Goal: Task Accomplishment & Management: Manage account settings

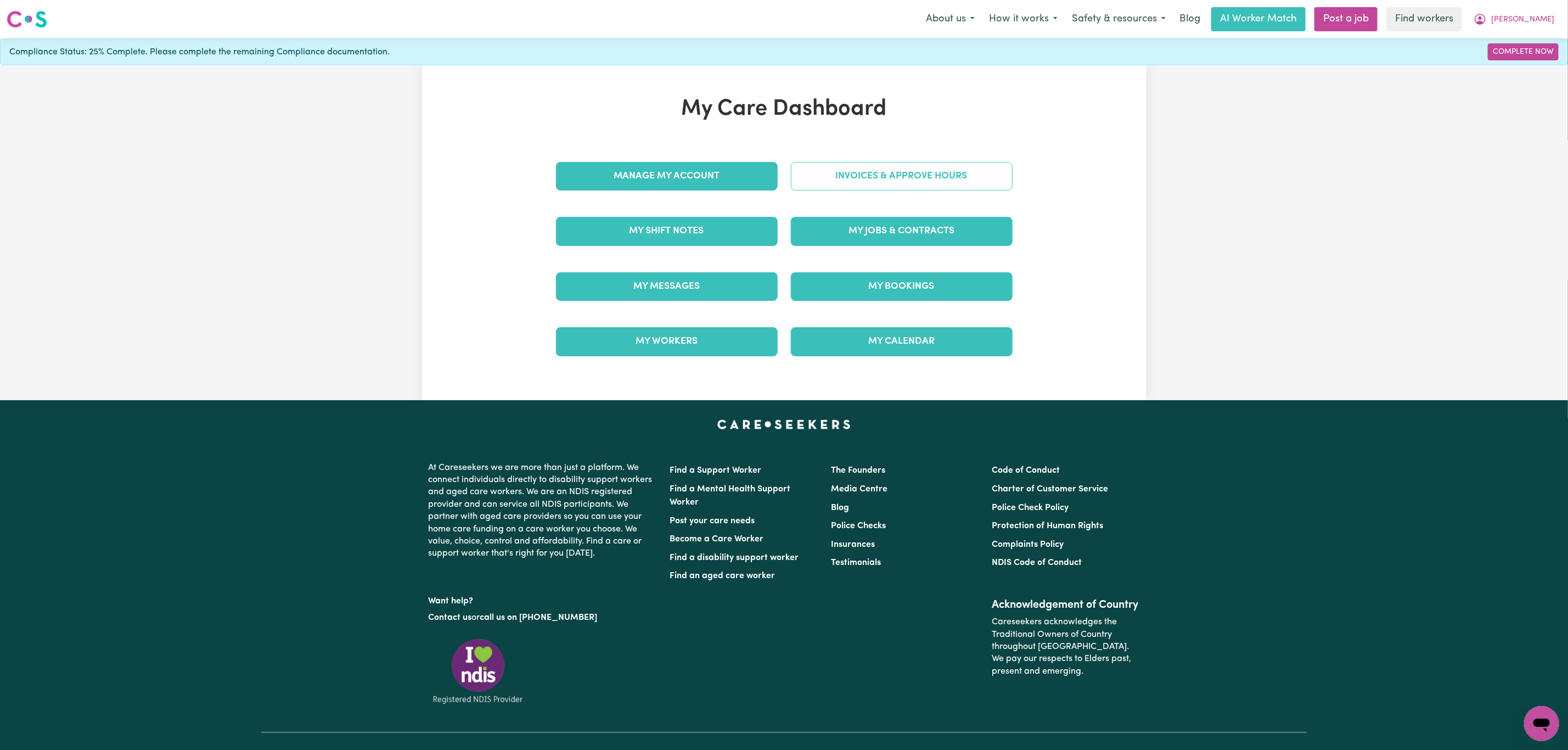
click at [823, 183] on link "Invoices & Approve Hours" at bounding box center [901, 176] width 222 height 29
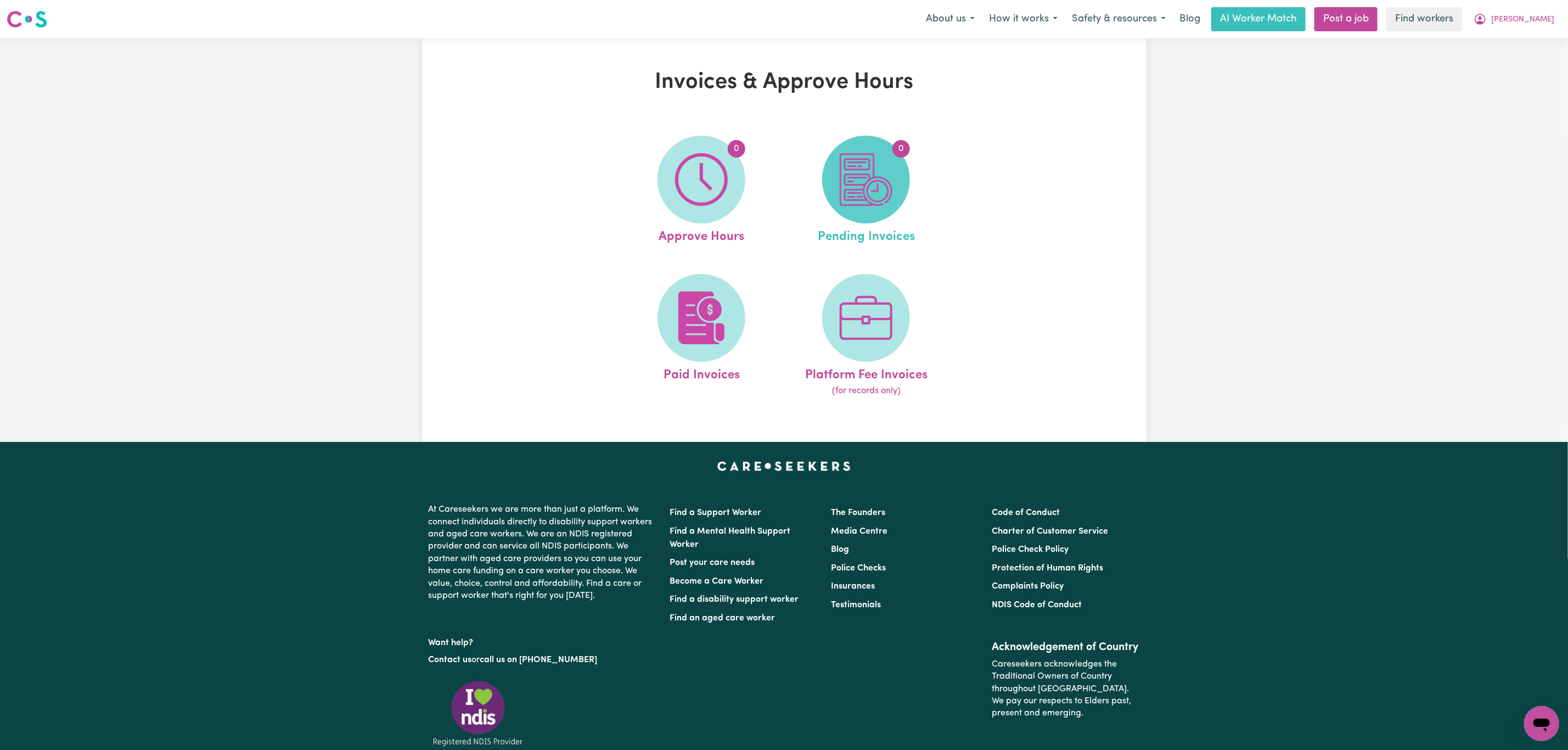
click at [858, 211] on span "0" at bounding box center [866, 179] width 88 height 88
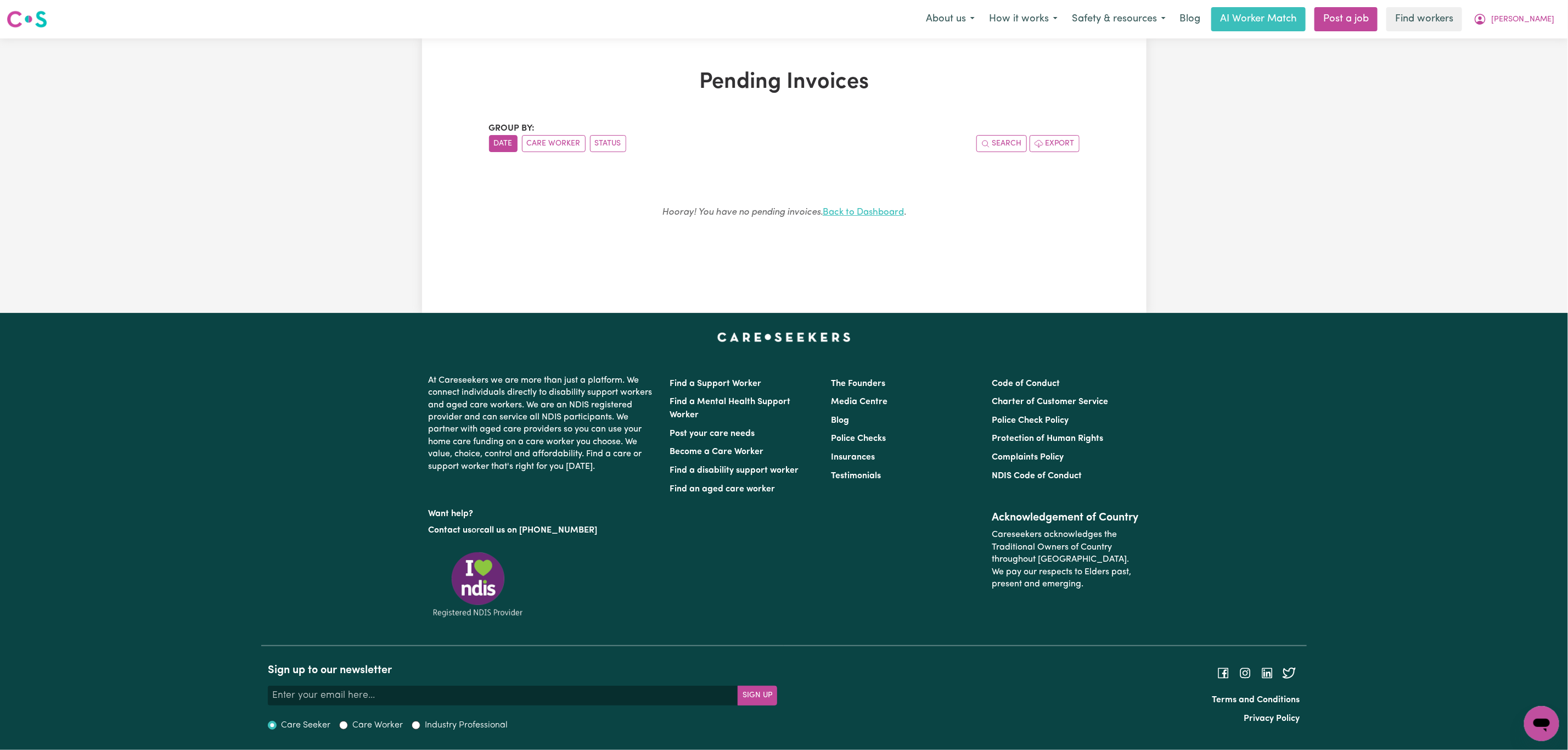
click at [839, 211] on link "Back to Dashboard" at bounding box center [863, 212] width 81 height 9
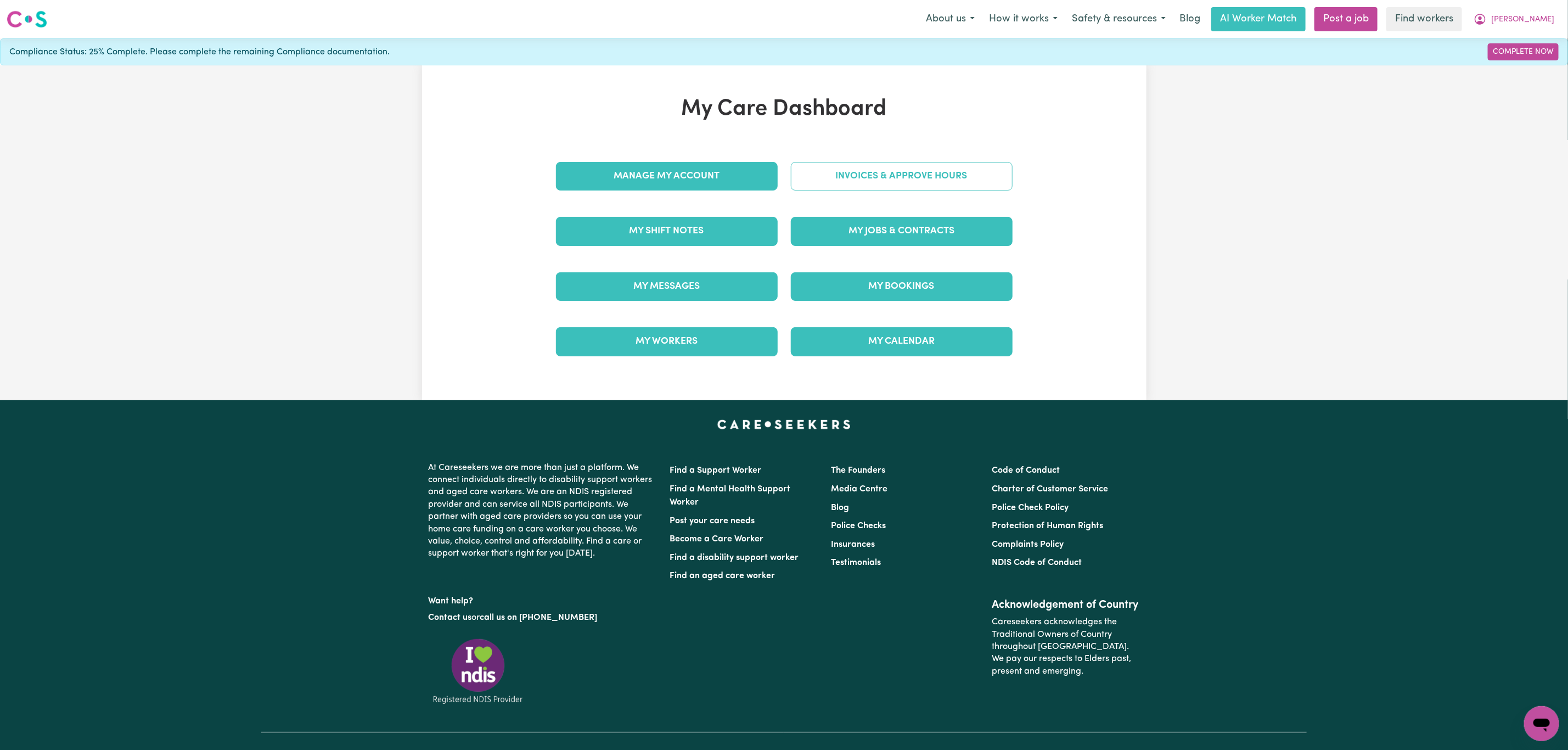
click at [894, 187] on link "Invoices & Approve Hours" at bounding box center [901, 176] width 222 height 29
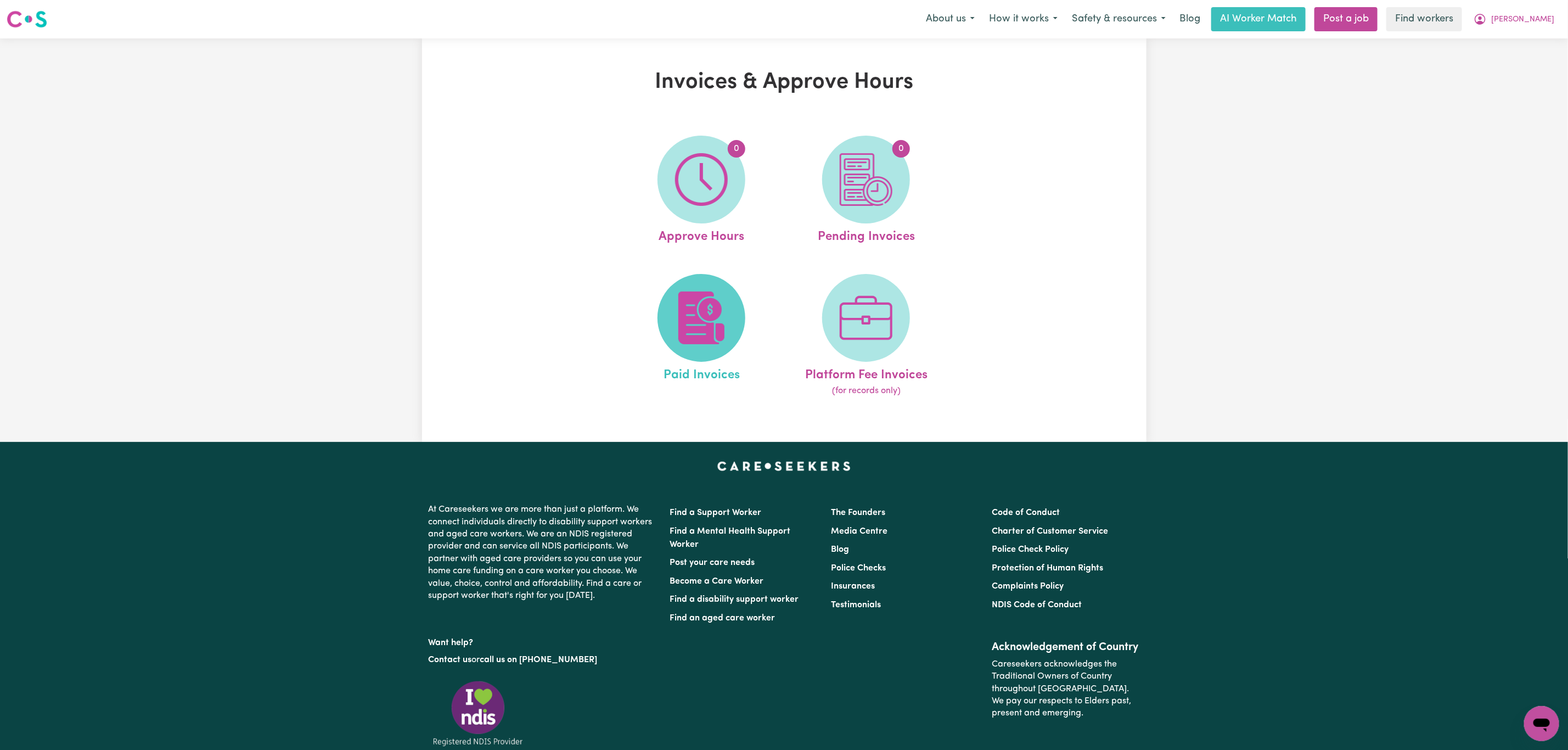
click at [672, 312] on span at bounding box center [701, 317] width 88 height 88
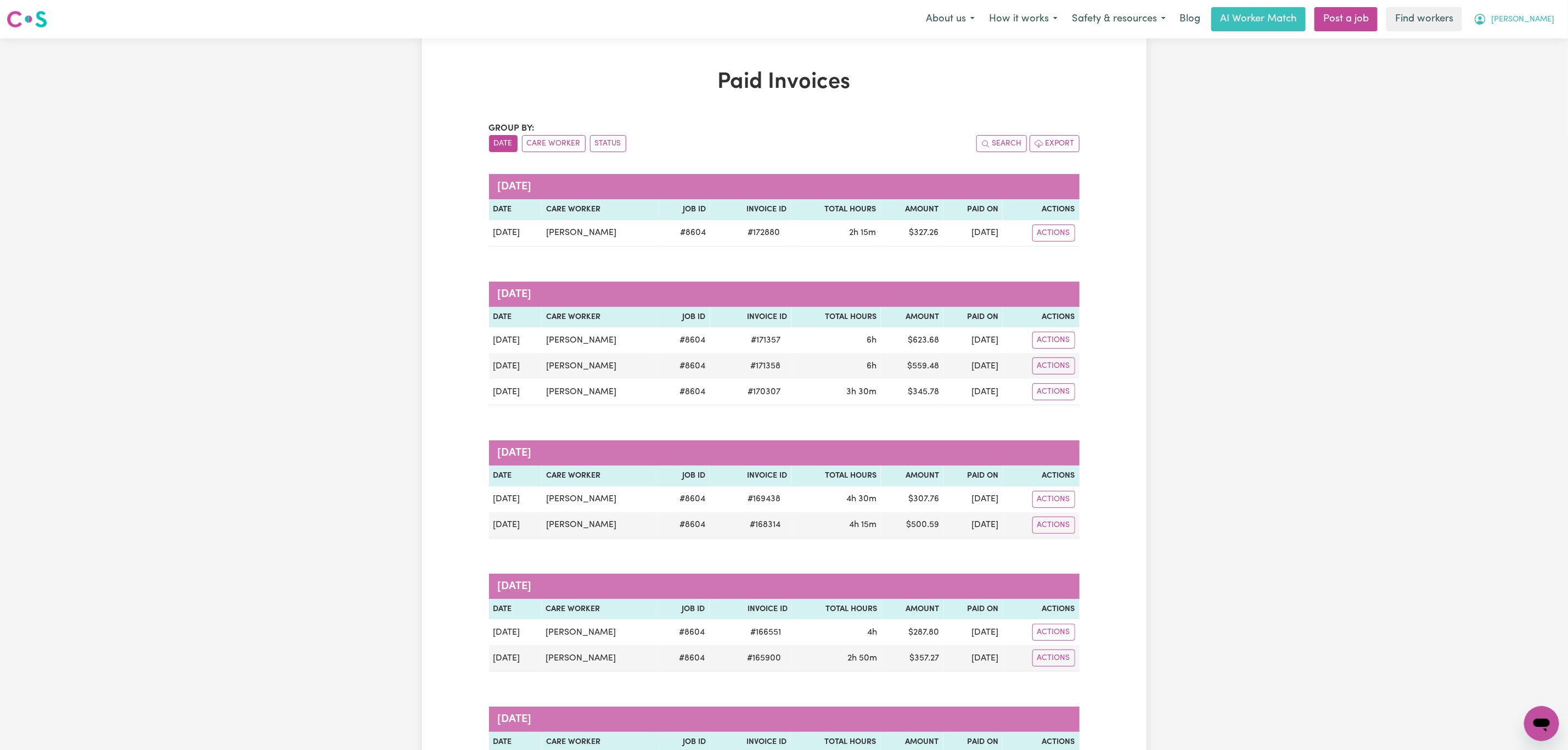
drag, startPoint x: 1567, startPoint y: 15, endPoint x: 1544, endPoint y: 18, distance: 23.2
click at [1566, 15] on div "Menu About us How it works Safety & resources Blog AI Worker Match Post a job F…" at bounding box center [784, 19] width 1568 height 25
drag, startPoint x: 1544, startPoint y: 18, endPoint x: 1536, endPoint y: 30, distance: 14.4
click at [1543, 18] on span "[PERSON_NAME]" at bounding box center [1523, 19] width 63 height 12
click at [1507, 71] on link "Logout" at bounding box center [1518, 63] width 87 height 21
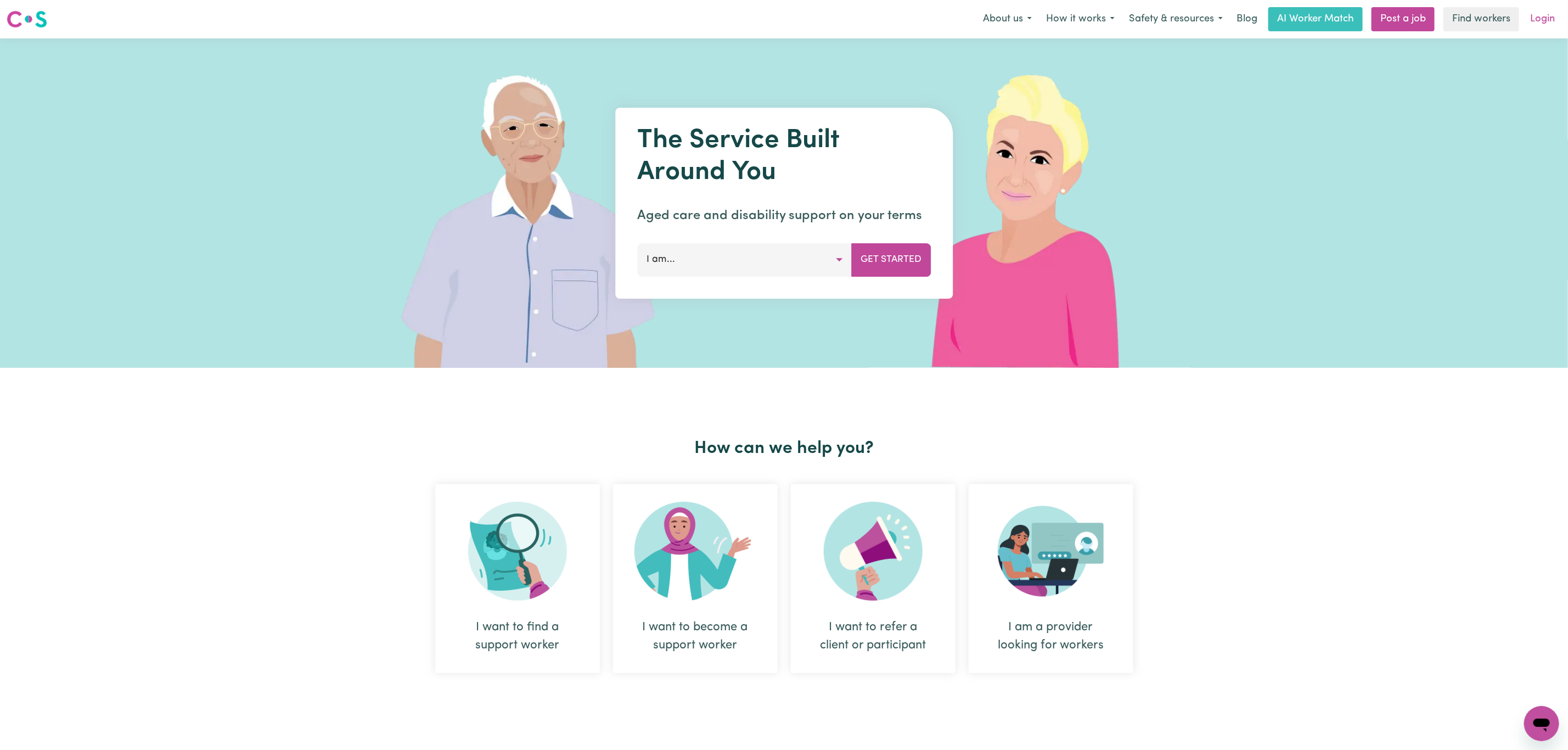
click at [1539, 17] on link "Login" at bounding box center [1543, 19] width 38 height 24
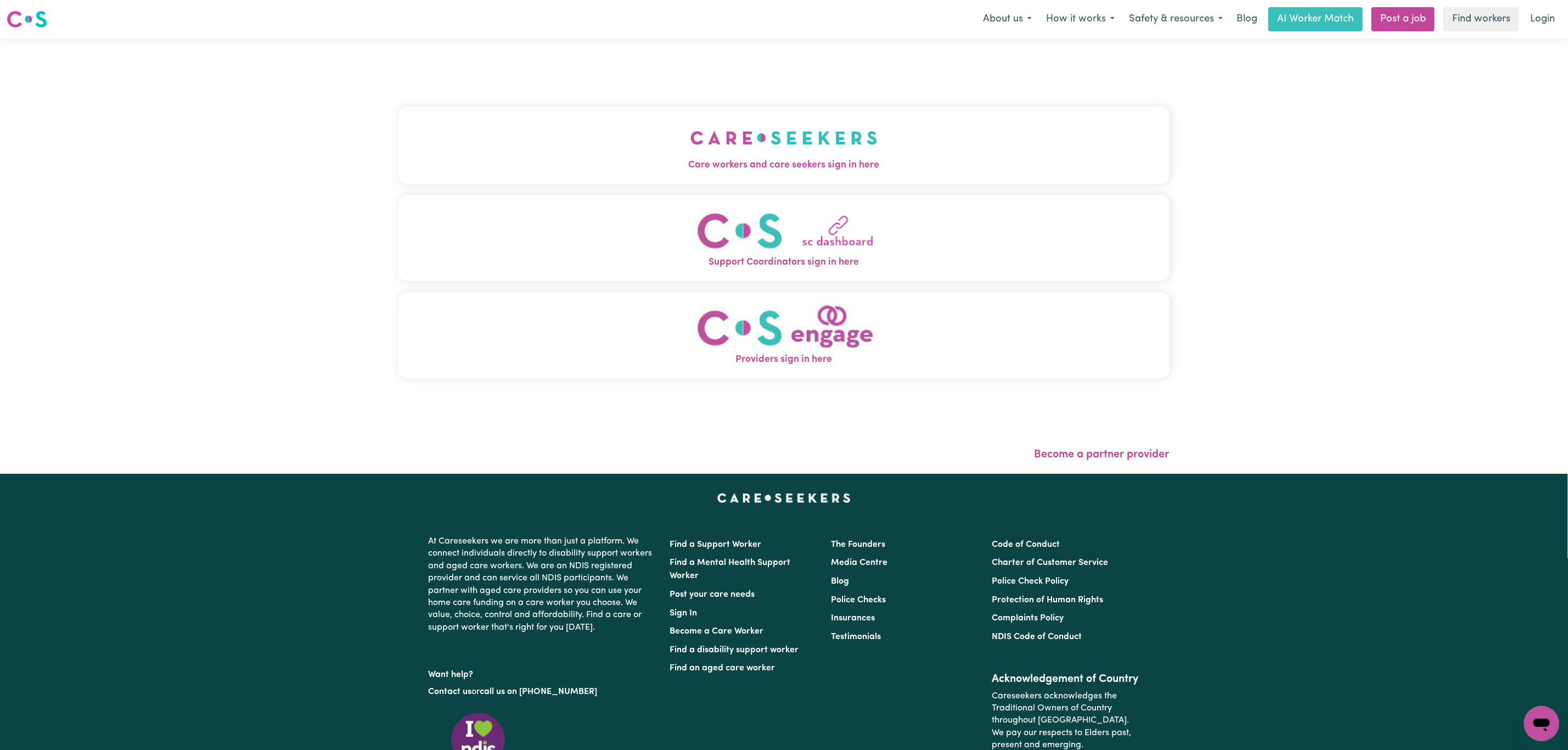
click at [538, 161] on span "Care workers and care seekers sign in here" at bounding box center [784, 165] width 771 height 14
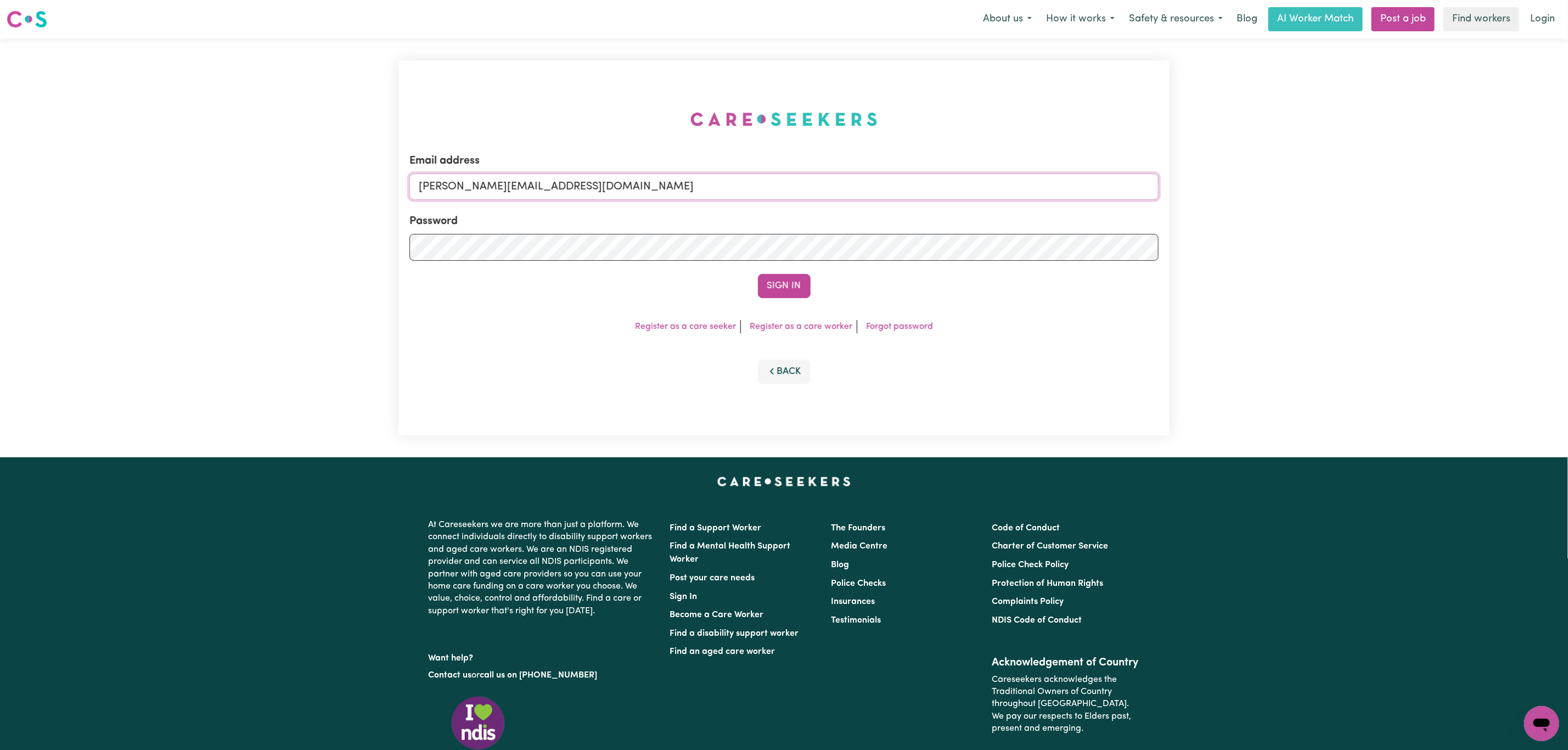
click at [555, 187] on input "[PERSON_NAME][EMAIL_ADDRESS][DOMAIN_NAME]" at bounding box center [784, 186] width 749 height 26
drag, startPoint x: 476, startPoint y: 184, endPoint x: 780, endPoint y: 221, distance: 306.2
click at [790, 188] on input "[EMAIL_ADDRESS][PERSON_NAME][DOMAIN_NAME]" at bounding box center [784, 186] width 749 height 26
type input "superuser~[EMAIL_ADDRESS][DOMAIN_NAME]"
click at [787, 292] on button "Sign In" at bounding box center [784, 286] width 53 height 24
